Goal: Transaction & Acquisition: Purchase product/service

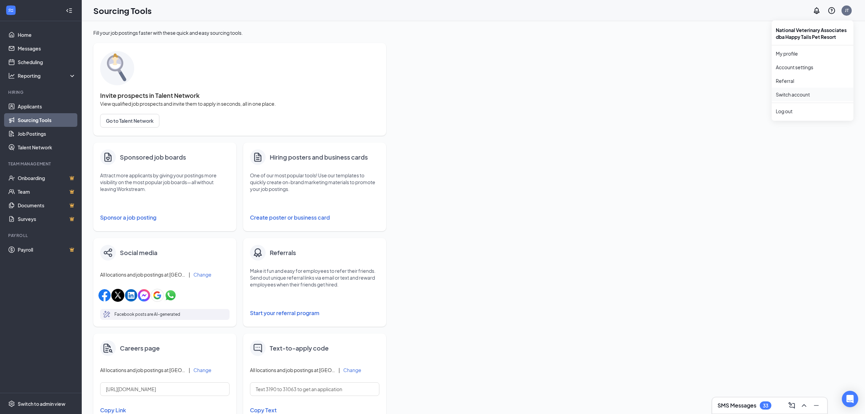
click at [796, 92] on link "Switch account" at bounding box center [793, 94] width 34 height 6
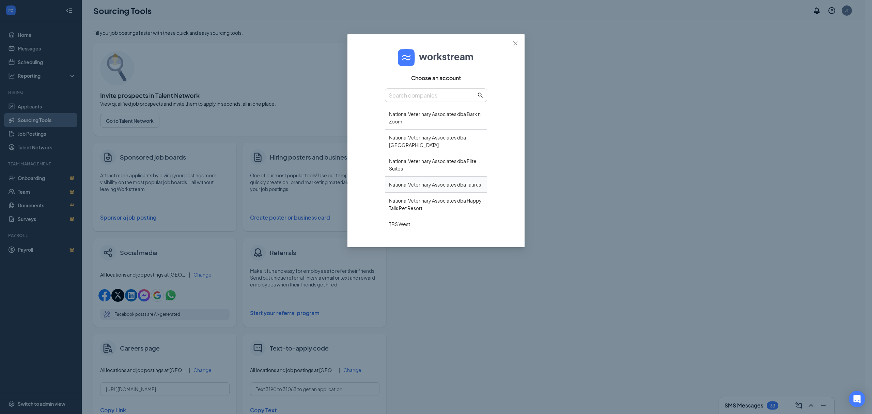
click at [457, 184] on div "National Veterinary Associates dba Taurus" at bounding box center [436, 184] width 102 height 16
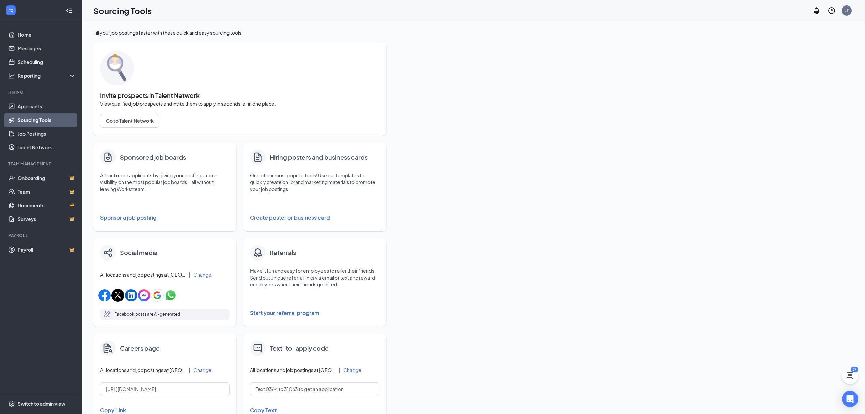
click at [115, 217] on button "Sponsor a job posting" at bounding box center [164, 218] width 129 height 14
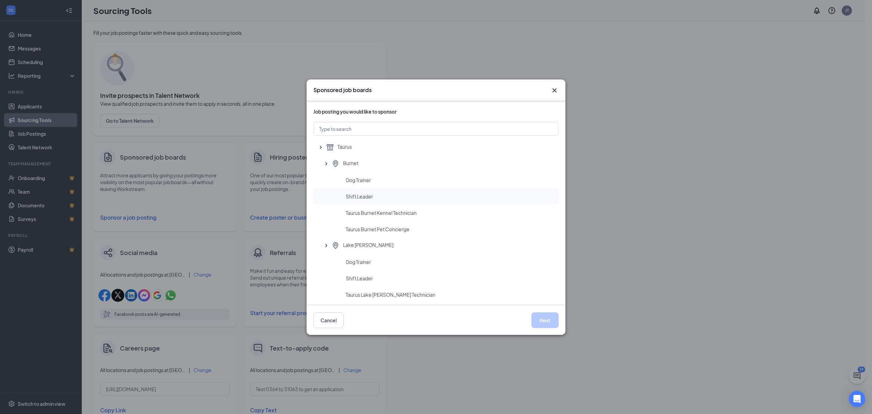
scroll to position [91, 0]
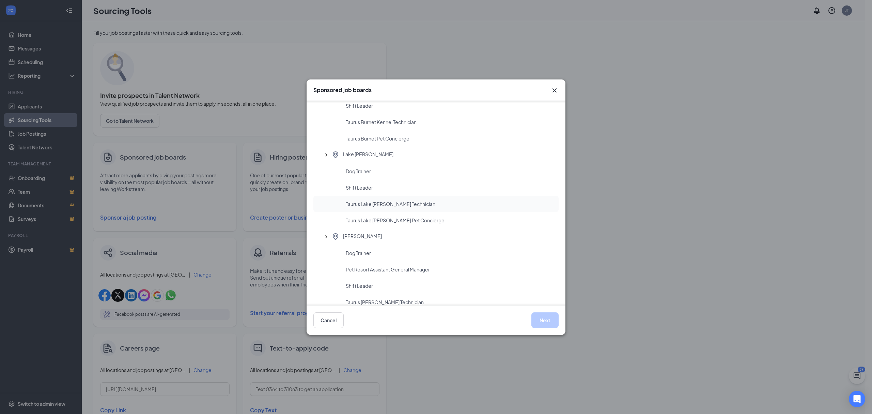
click at [412, 204] on span "Taurus Lake [PERSON_NAME] Technician" at bounding box center [391, 203] width 90 height 7
click at [545, 318] on button "Next" at bounding box center [545, 320] width 27 height 16
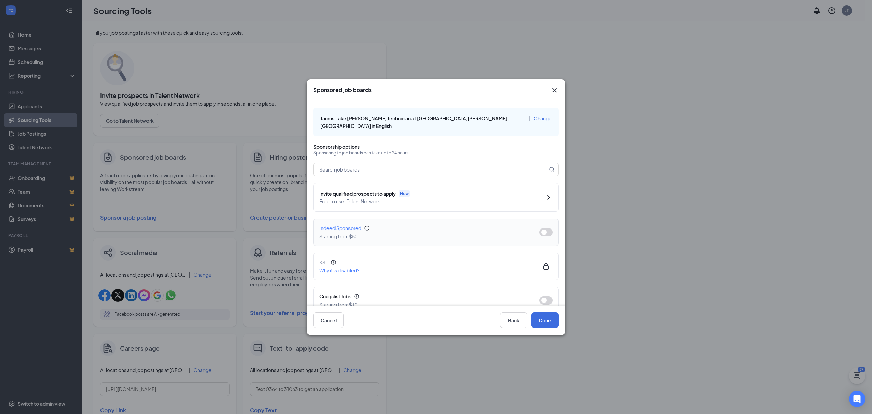
click at [540, 229] on div "Indeed Sponsored Starting from $50" at bounding box center [436, 232] width 234 height 16
click at [540, 228] on button "button" at bounding box center [546, 232] width 14 height 8
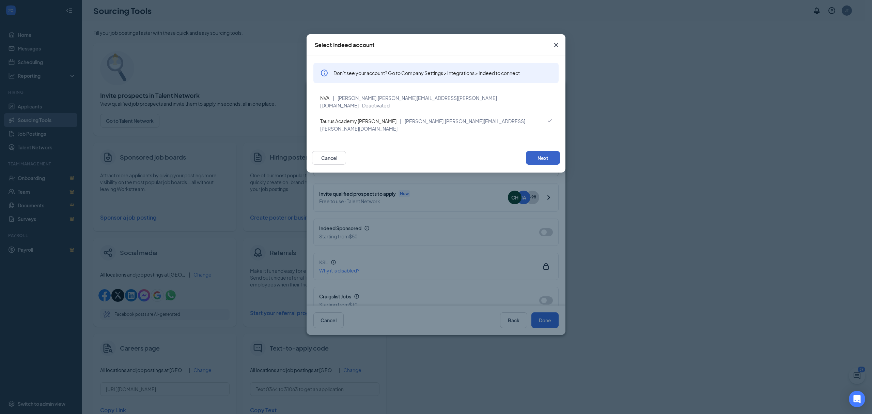
click at [538, 151] on button "Next" at bounding box center [543, 158] width 34 height 14
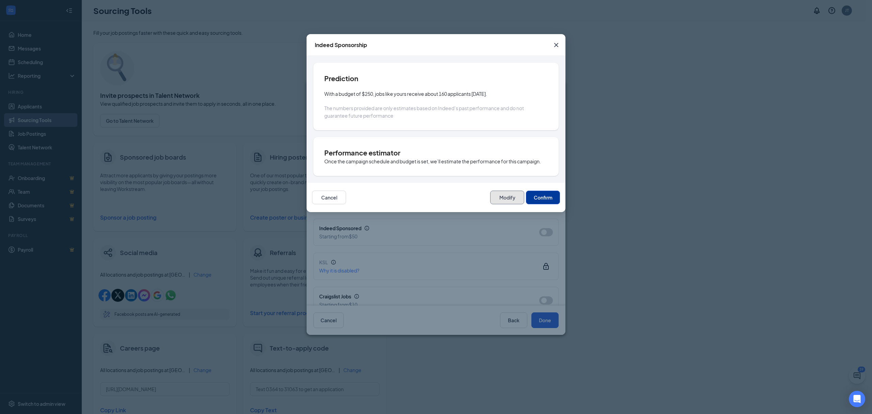
click at [507, 198] on button "Modify" at bounding box center [507, 197] width 34 height 14
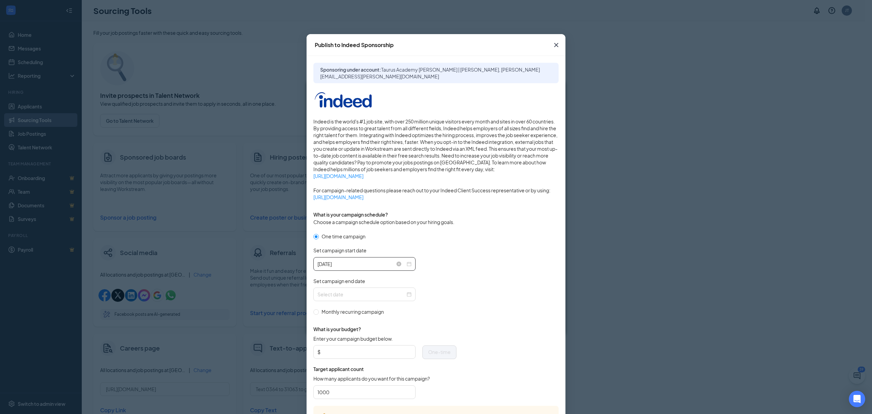
scroll to position [45, 0]
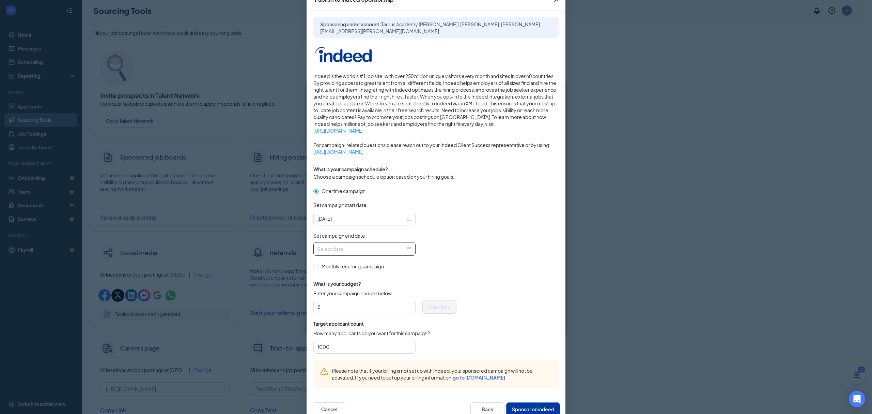
click at [410, 250] on div at bounding box center [364, 249] width 102 height 14
type input "[DATE]"
click at [383, 328] on div "31" at bounding box center [382, 330] width 8 height 8
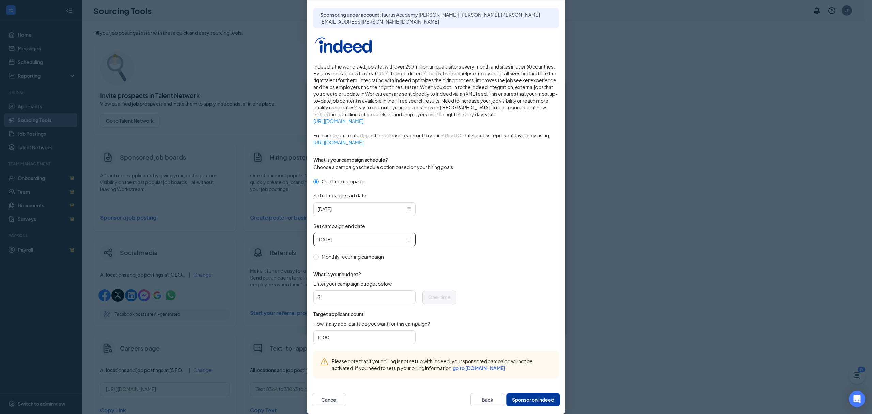
scroll to position [63, 0]
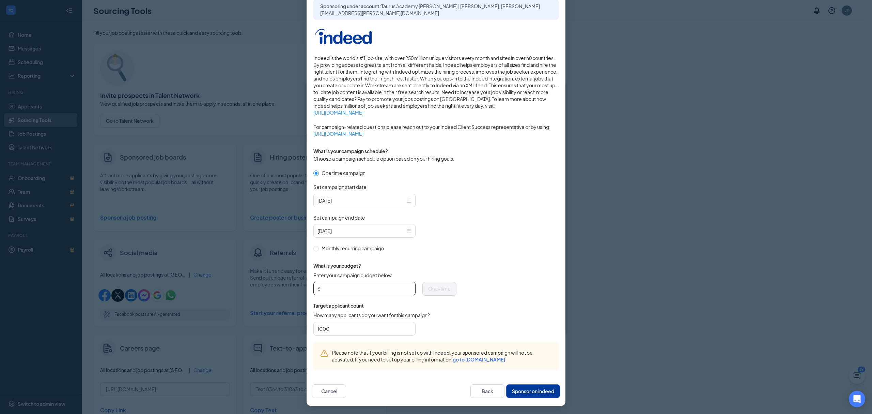
click at [389, 288] on input "Enter your campaign budget below." at bounding box center [367, 288] width 90 height 10
type input "100"
click at [334, 334] on div "1000" at bounding box center [364, 329] width 102 height 14
click at [334, 321] on div "How many applicants do you want for this campaign?" at bounding box center [384, 316] width 143 height 10
click at [335, 336] on div "What is your budget? Enter your campaign budget below. $ 100 One-time Target ap…" at bounding box center [384, 297] width 143 height 90
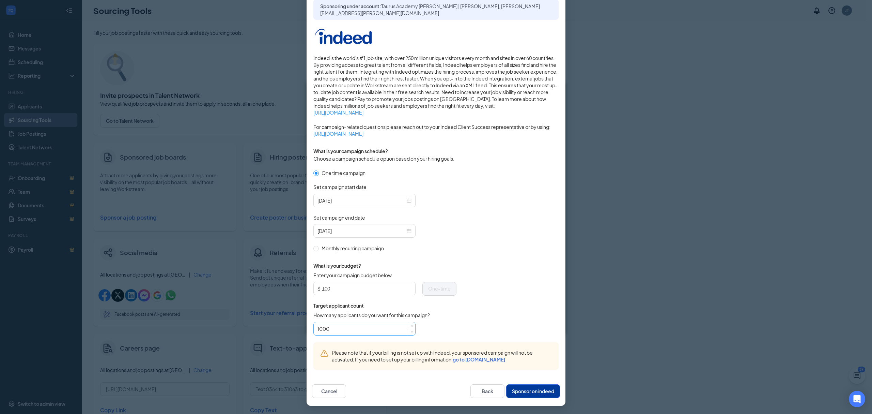
click at [334, 331] on input "1000" at bounding box center [365, 328] width 94 height 10
type input "50"
click at [536, 385] on button "Sponsor on indeed" at bounding box center [533, 391] width 54 height 14
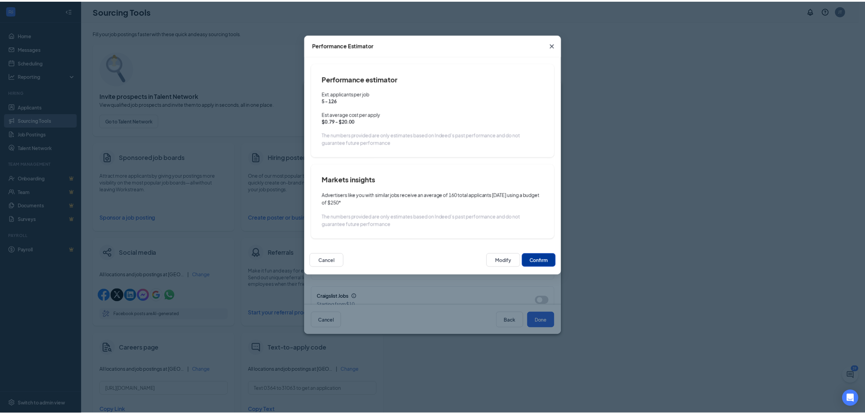
scroll to position [29, 0]
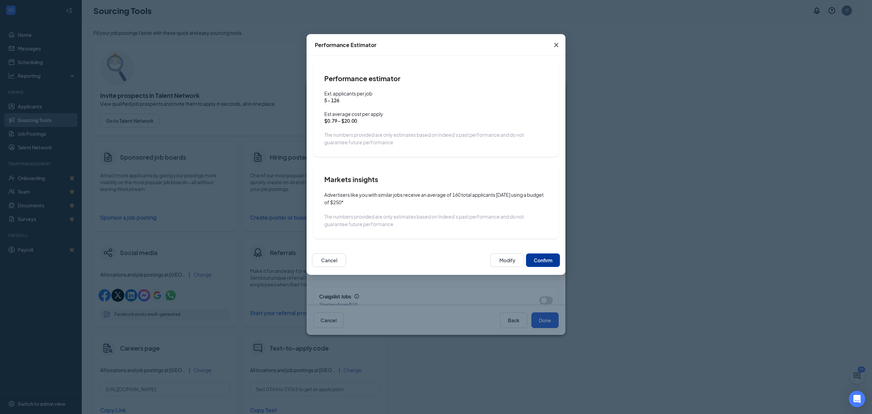
click at [547, 258] on button "Confirm" at bounding box center [543, 260] width 34 height 14
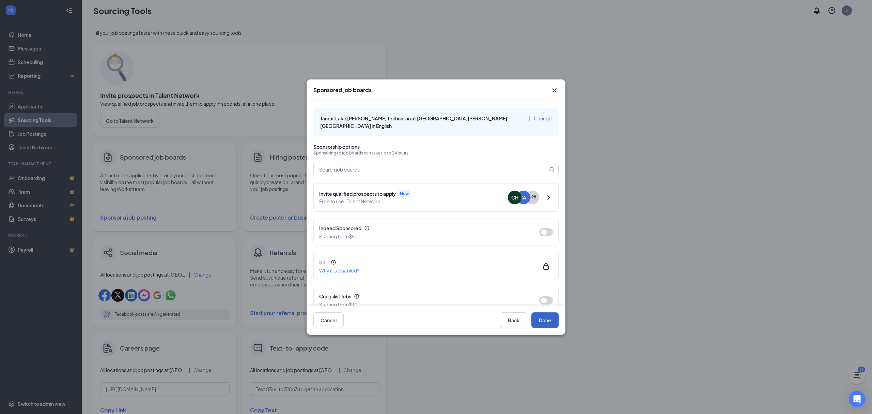
click at [541, 318] on button "Done" at bounding box center [545, 320] width 27 height 16
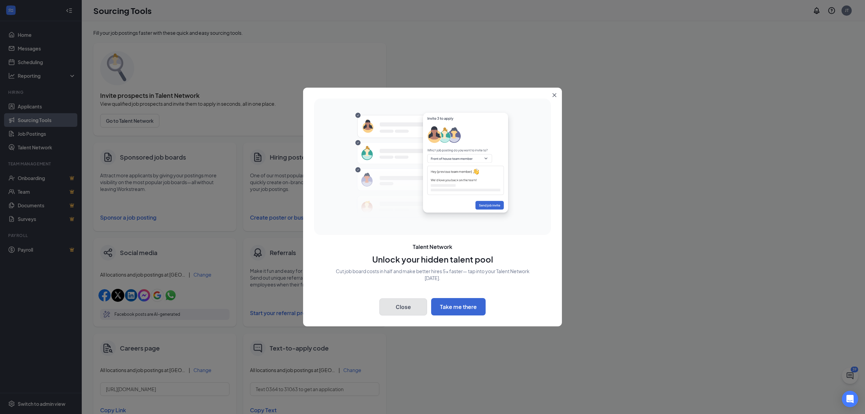
click at [403, 311] on button "Close" at bounding box center [404, 306] width 48 height 17
